Goal: Find specific page/section: Find specific page/section

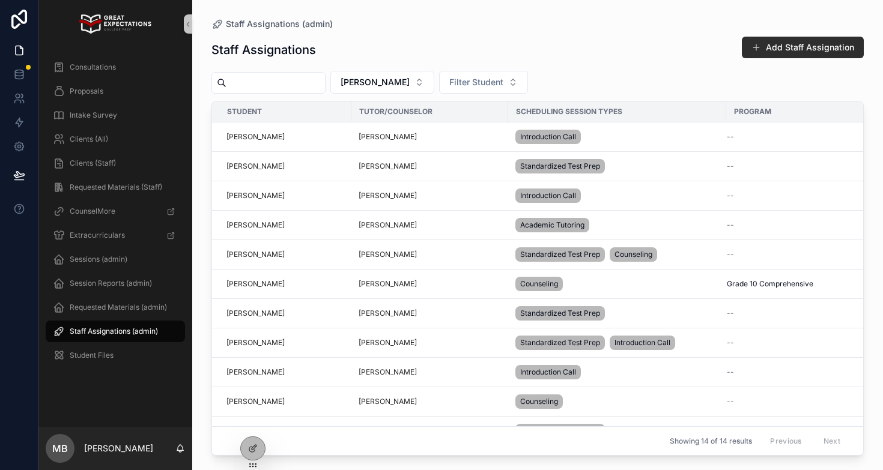
scroll to position [107, 0]
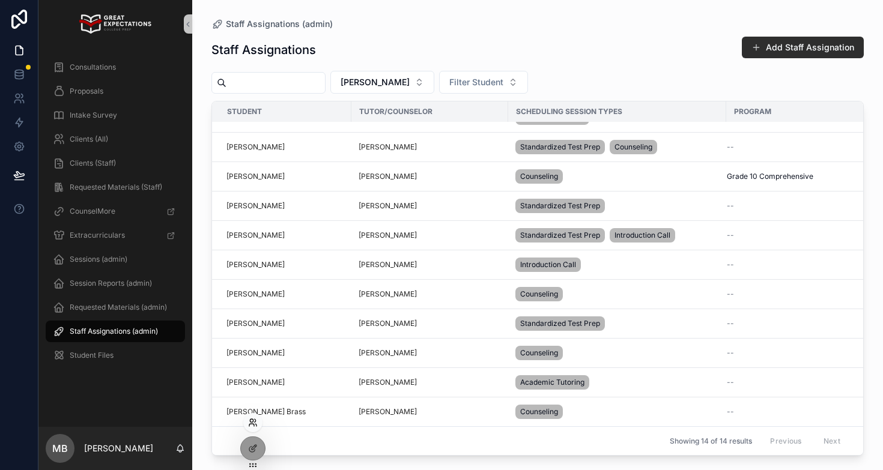
click at [254, 418] on icon at bounding box center [253, 423] width 10 height 10
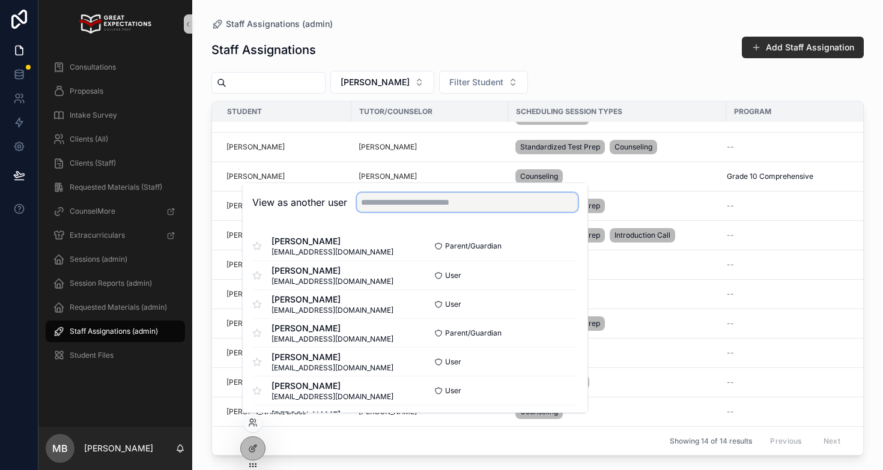
click at [405, 201] on input "text" at bounding box center [467, 202] width 221 height 19
type input "**********"
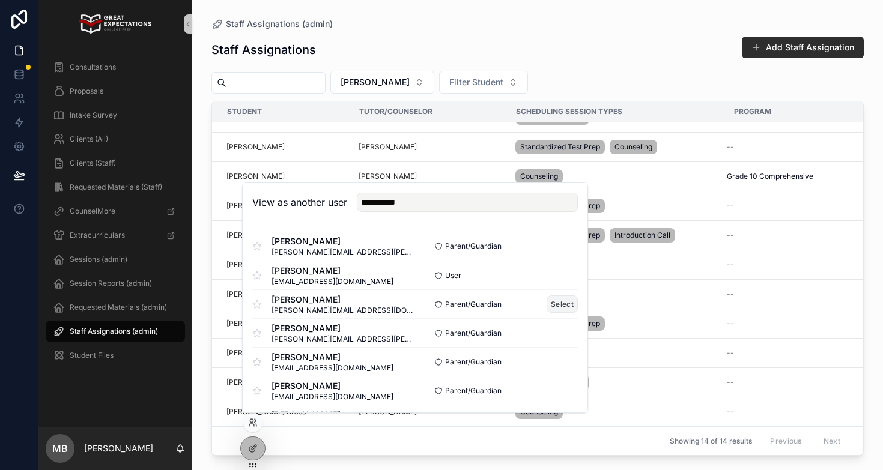
click at [552, 306] on button "Select" at bounding box center [561, 303] width 31 height 17
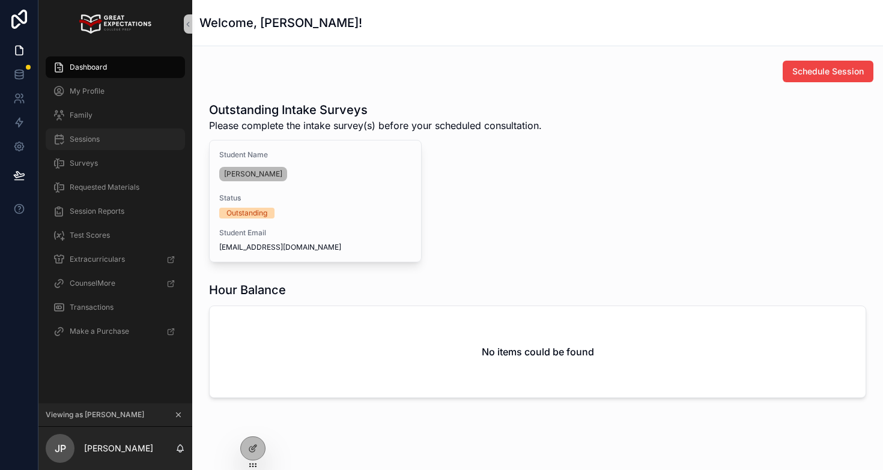
click at [130, 138] on div "Sessions" at bounding box center [115, 139] width 125 height 19
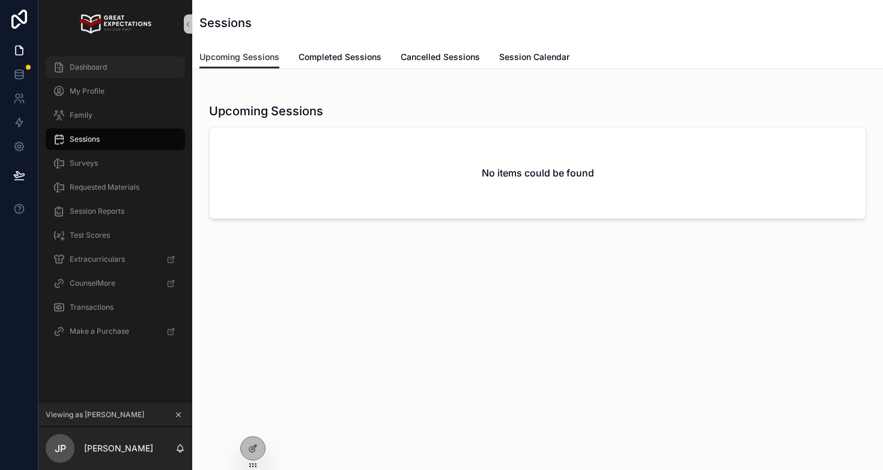
click at [107, 63] on div "Dashboard" at bounding box center [115, 67] width 125 height 19
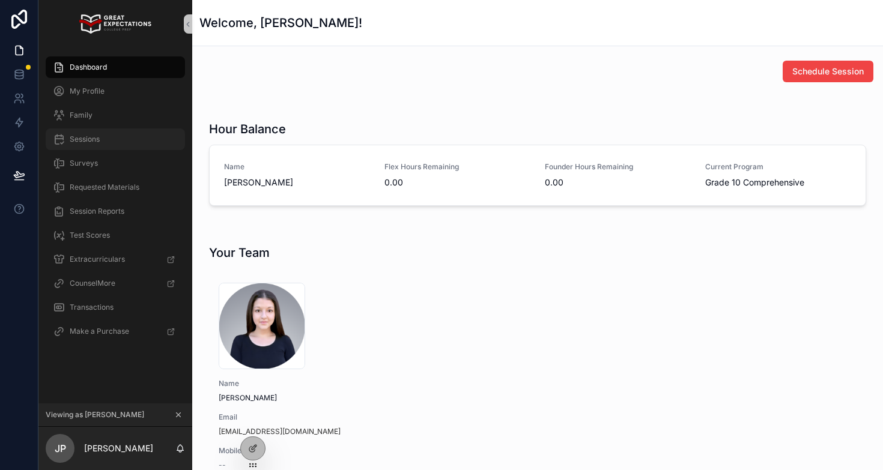
click at [89, 142] on span "Sessions" at bounding box center [85, 140] width 30 height 10
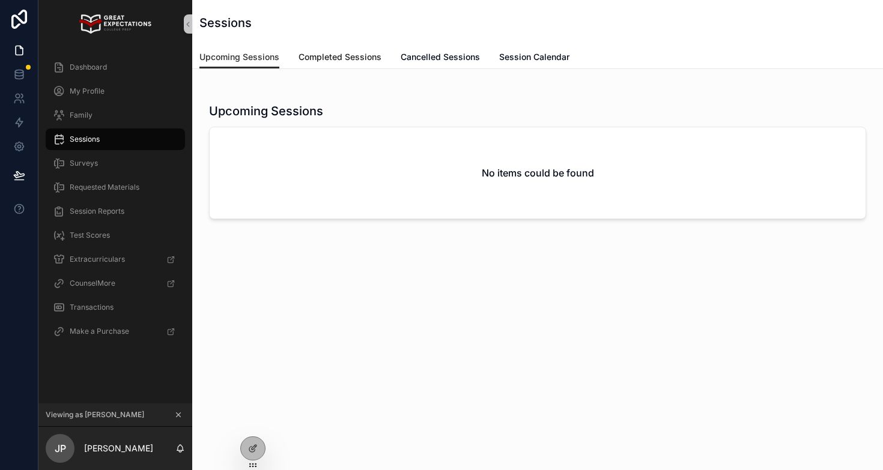
click at [308, 48] on link "Completed Sessions" at bounding box center [339, 58] width 83 height 24
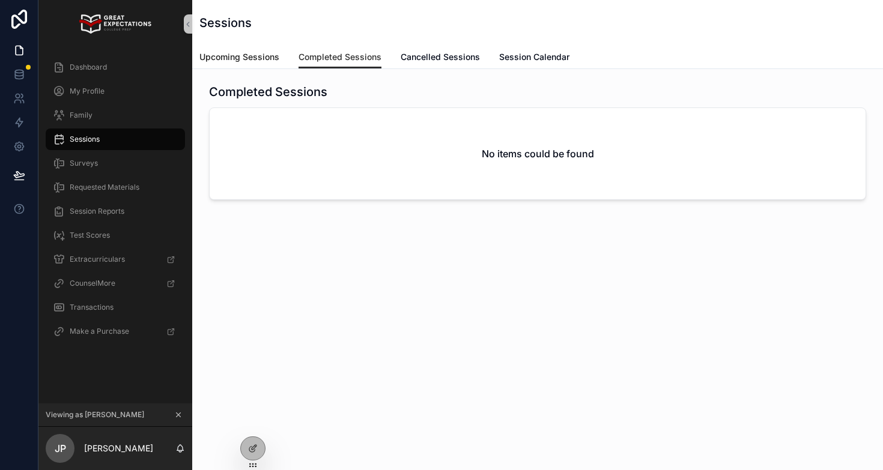
click at [256, 58] on span "Upcoming Sessions" at bounding box center [239, 57] width 80 height 12
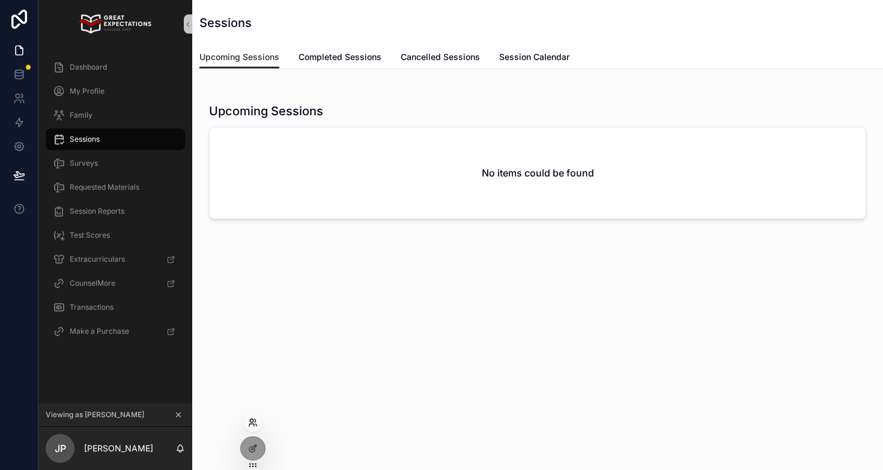
click at [251, 423] on icon at bounding box center [253, 423] width 10 height 10
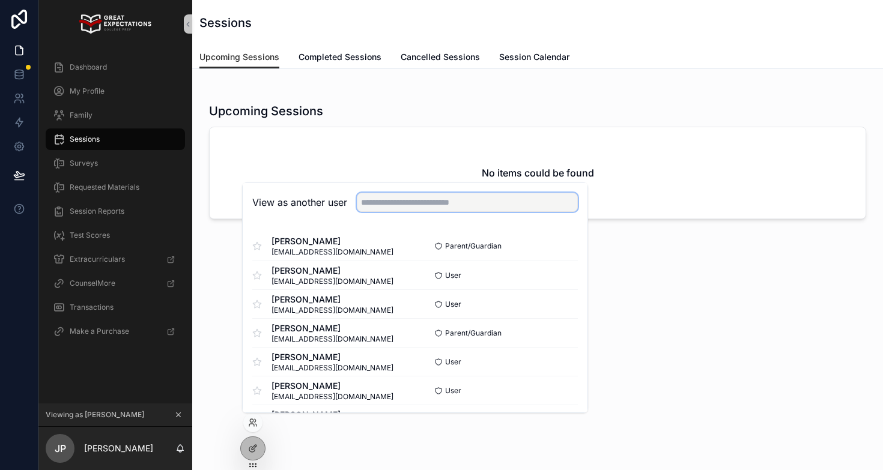
click at [405, 193] on input "text" at bounding box center [467, 202] width 221 height 19
type input "***"
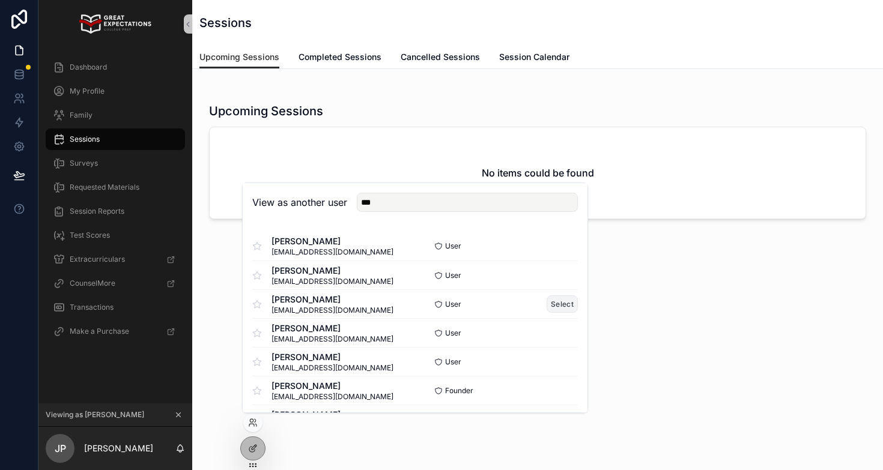
click at [558, 306] on button "Select" at bounding box center [561, 303] width 31 height 17
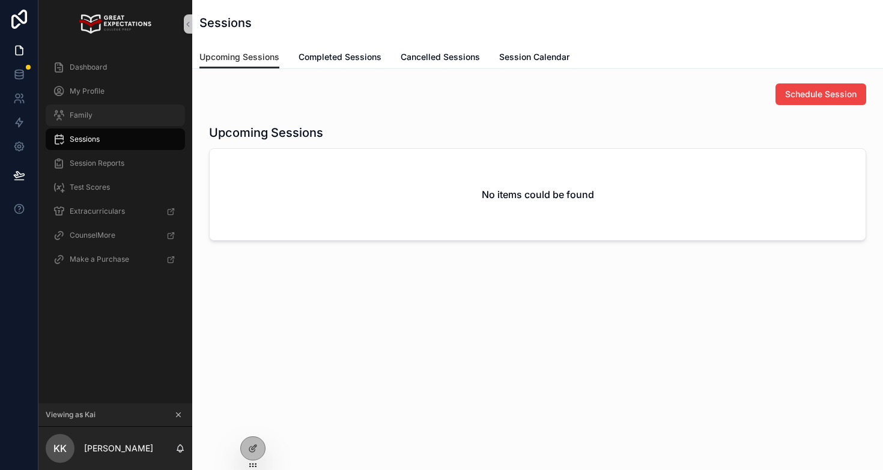
click at [100, 114] on div "Family" at bounding box center [115, 115] width 125 height 19
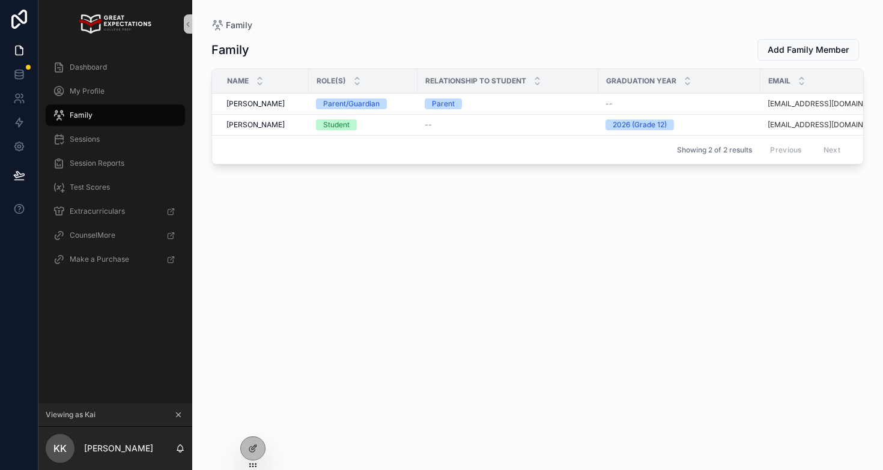
click at [128, 45] on div "scrollable content" at bounding box center [115, 24] width 154 height 48
click at [128, 53] on div "Dashboard My Profile Family Sessions Session Reports Test Scores Extracurricula…" at bounding box center [115, 167] width 154 height 238
click at [128, 62] on div "Dashboard" at bounding box center [115, 67] width 125 height 19
